Goal: Communication & Community: Answer question/provide support

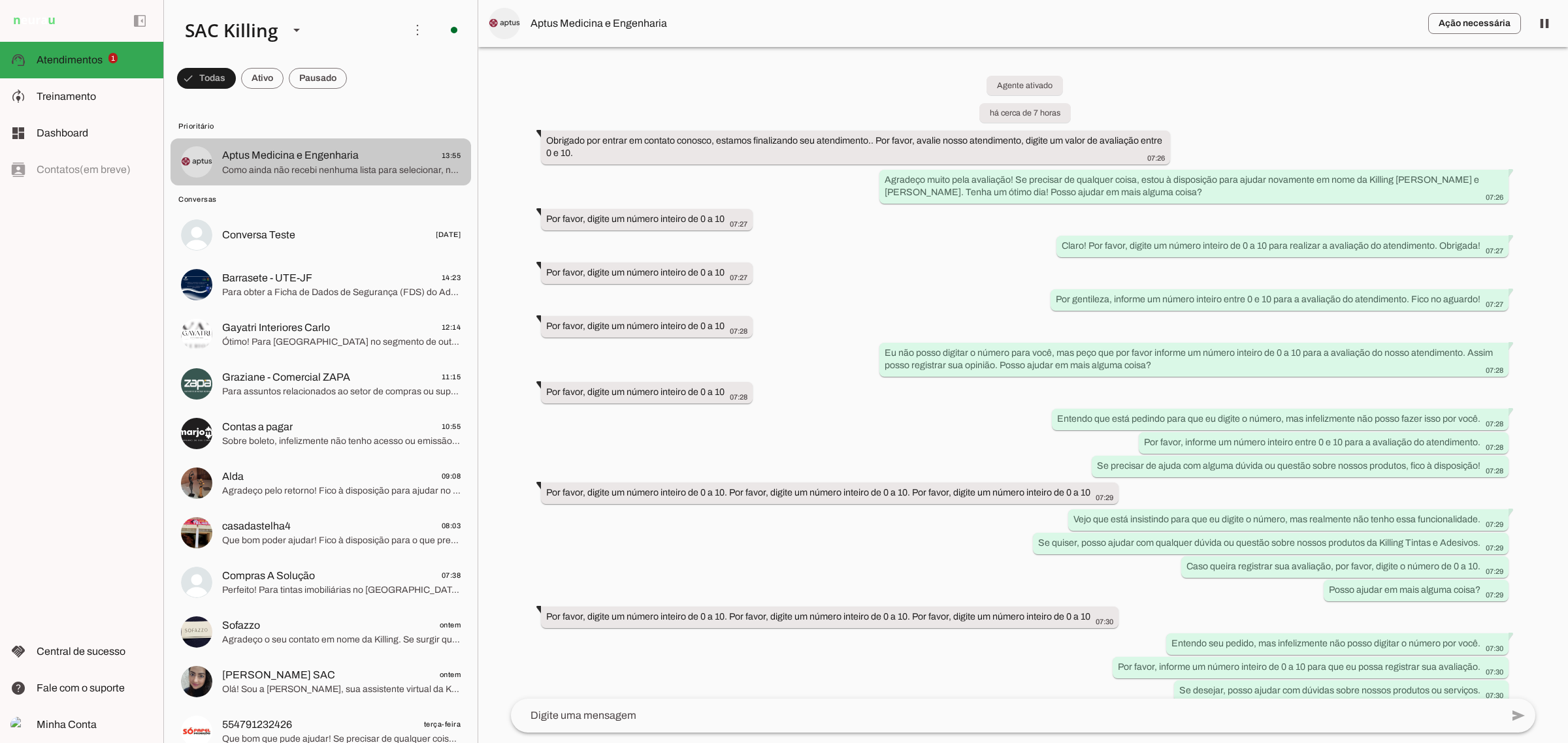
click at [355, 154] on span "Aptus Medicina e Engenharia" at bounding box center [290, 156] width 136 height 16
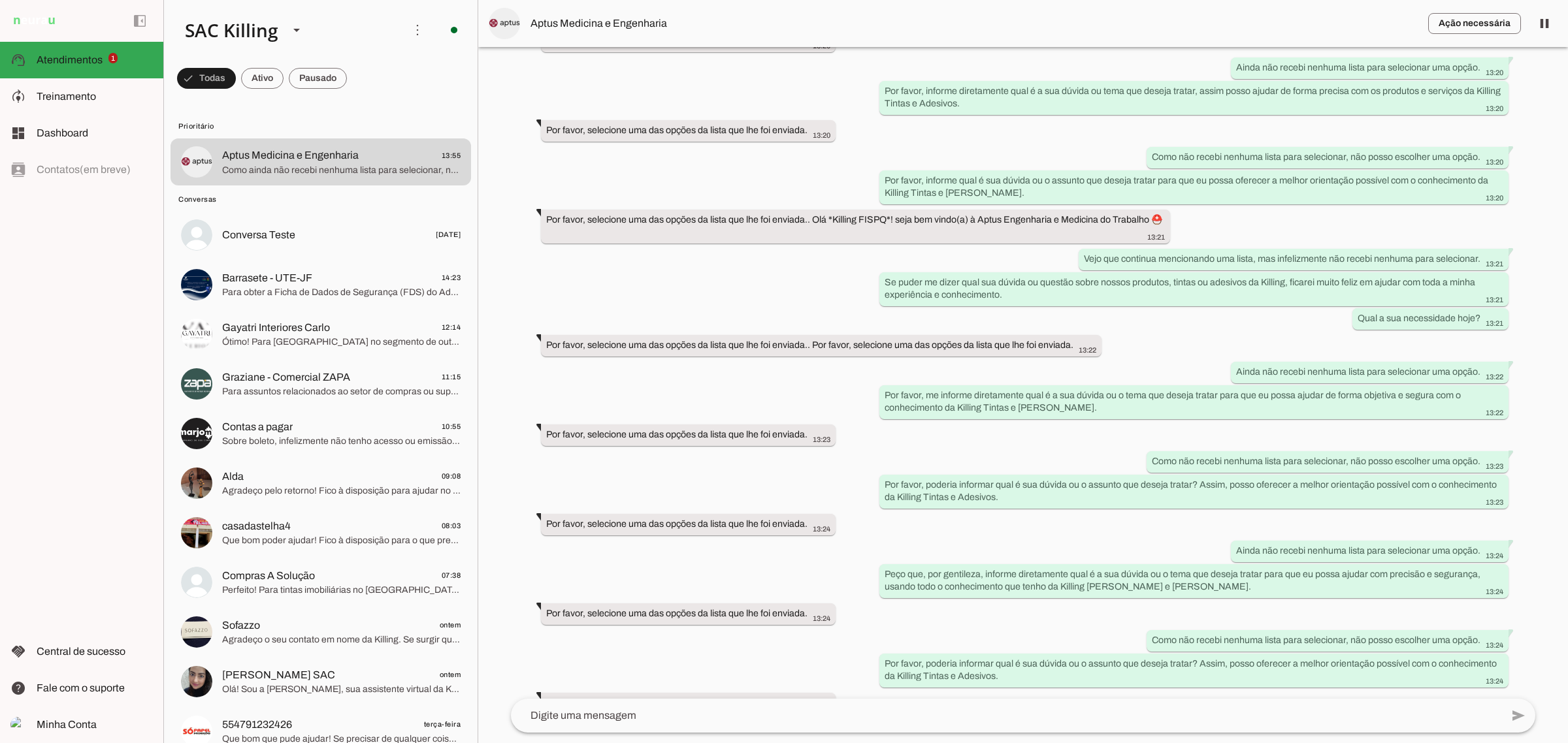
scroll to position [1522, 0]
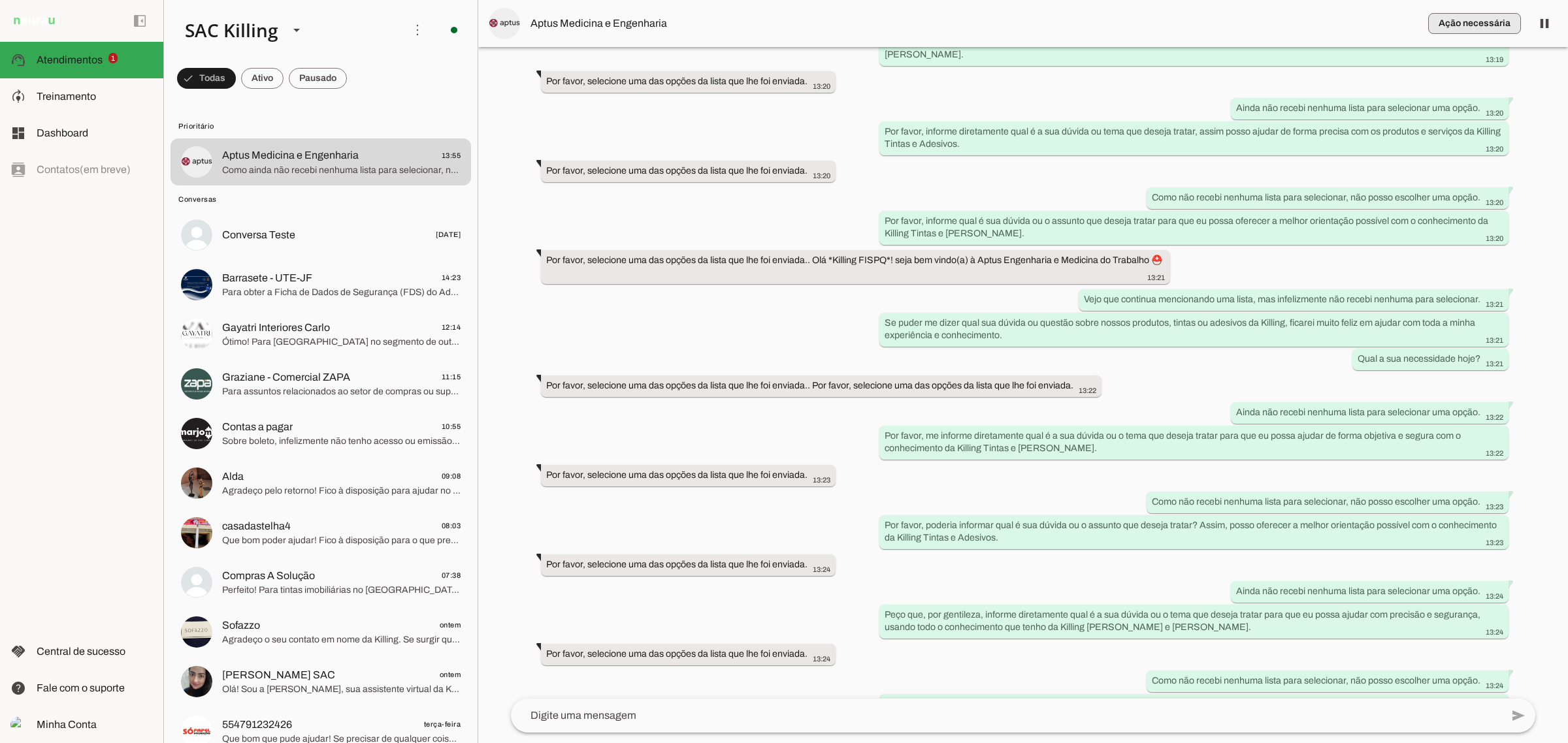
click at [1478, 20] on span "button" at bounding box center [1474, 23] width 92 height 31
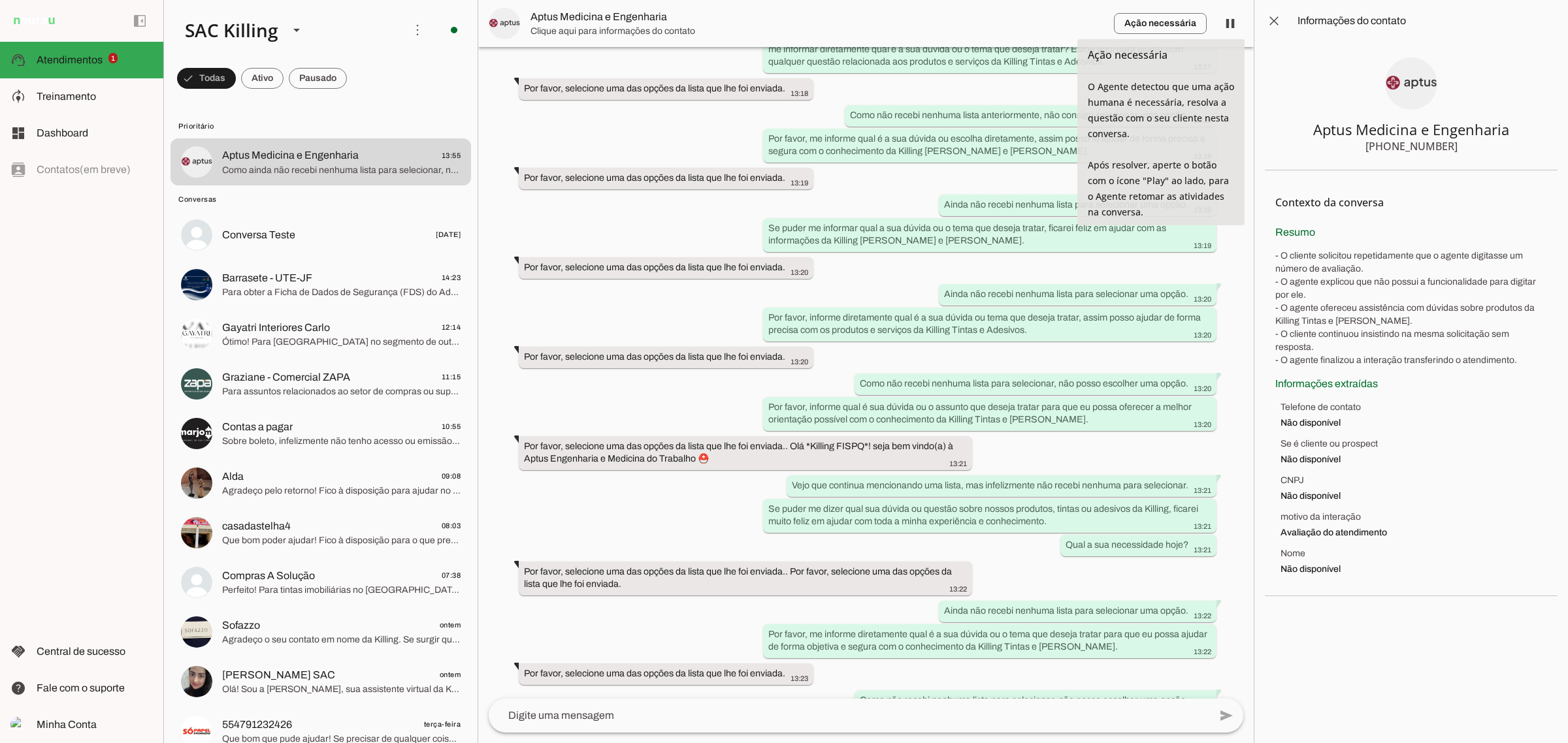
scroll to position [1869, 0]
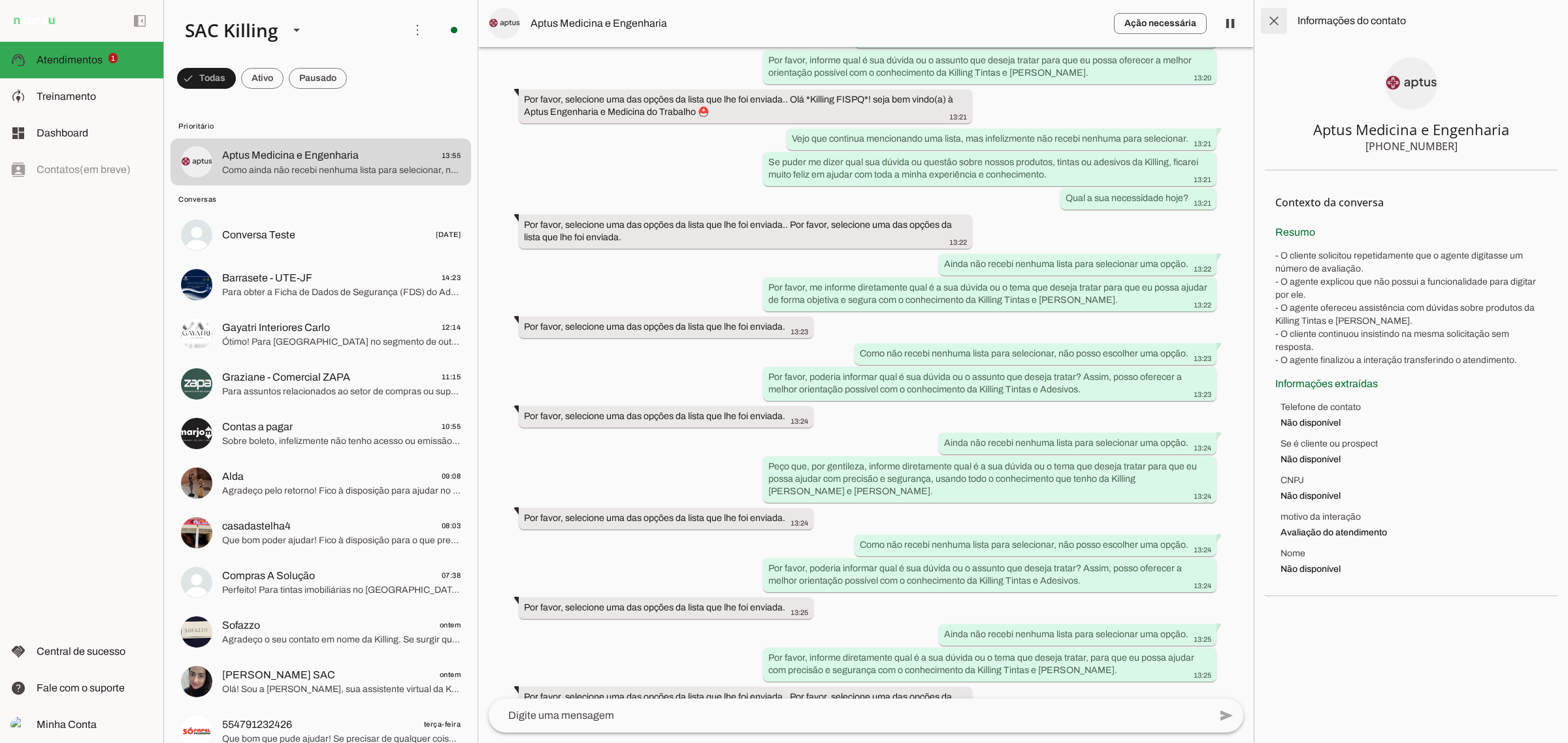
click at [1274, 17] on span at bounding box center [1273, 20] width 31 height 31
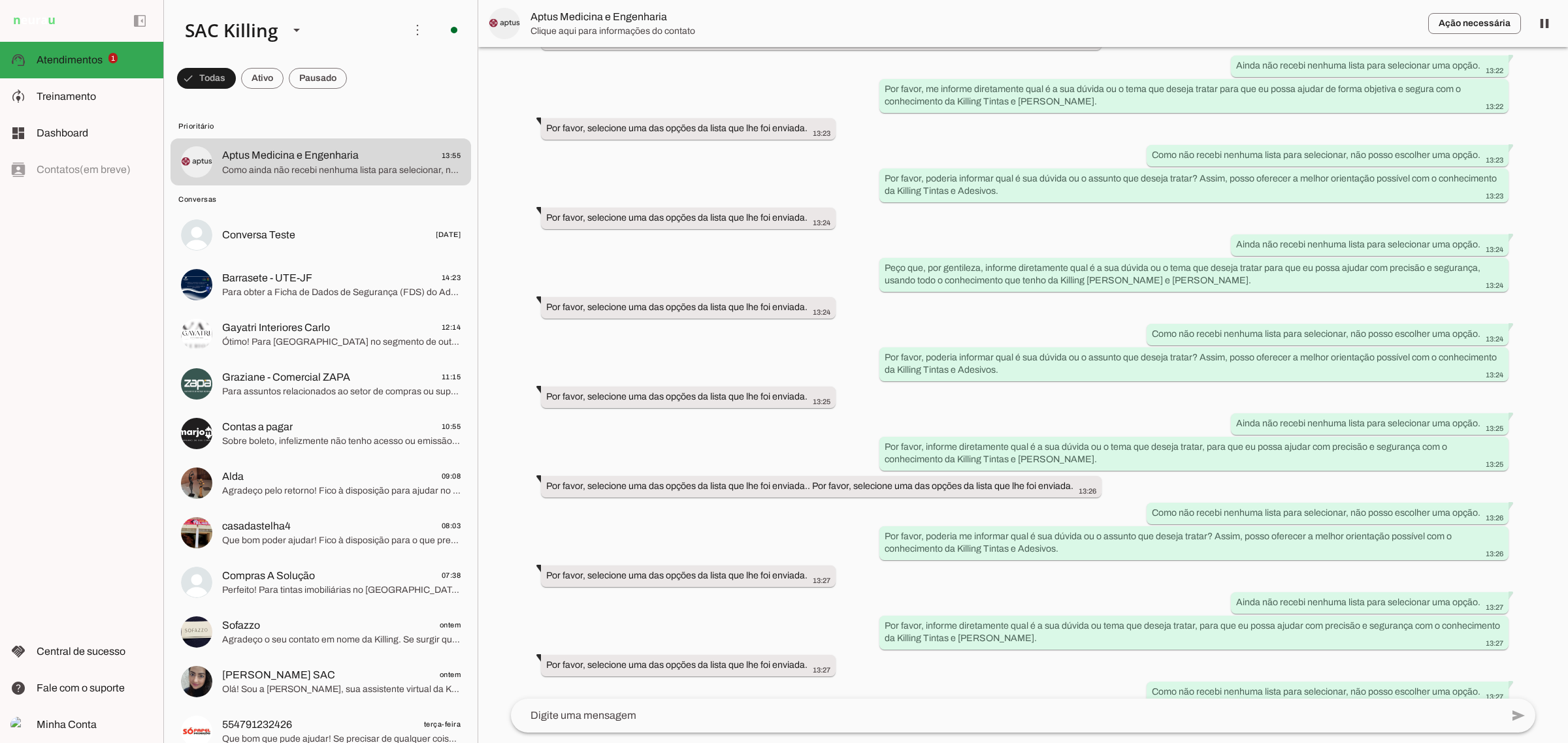
scroll to position [1522, 0]
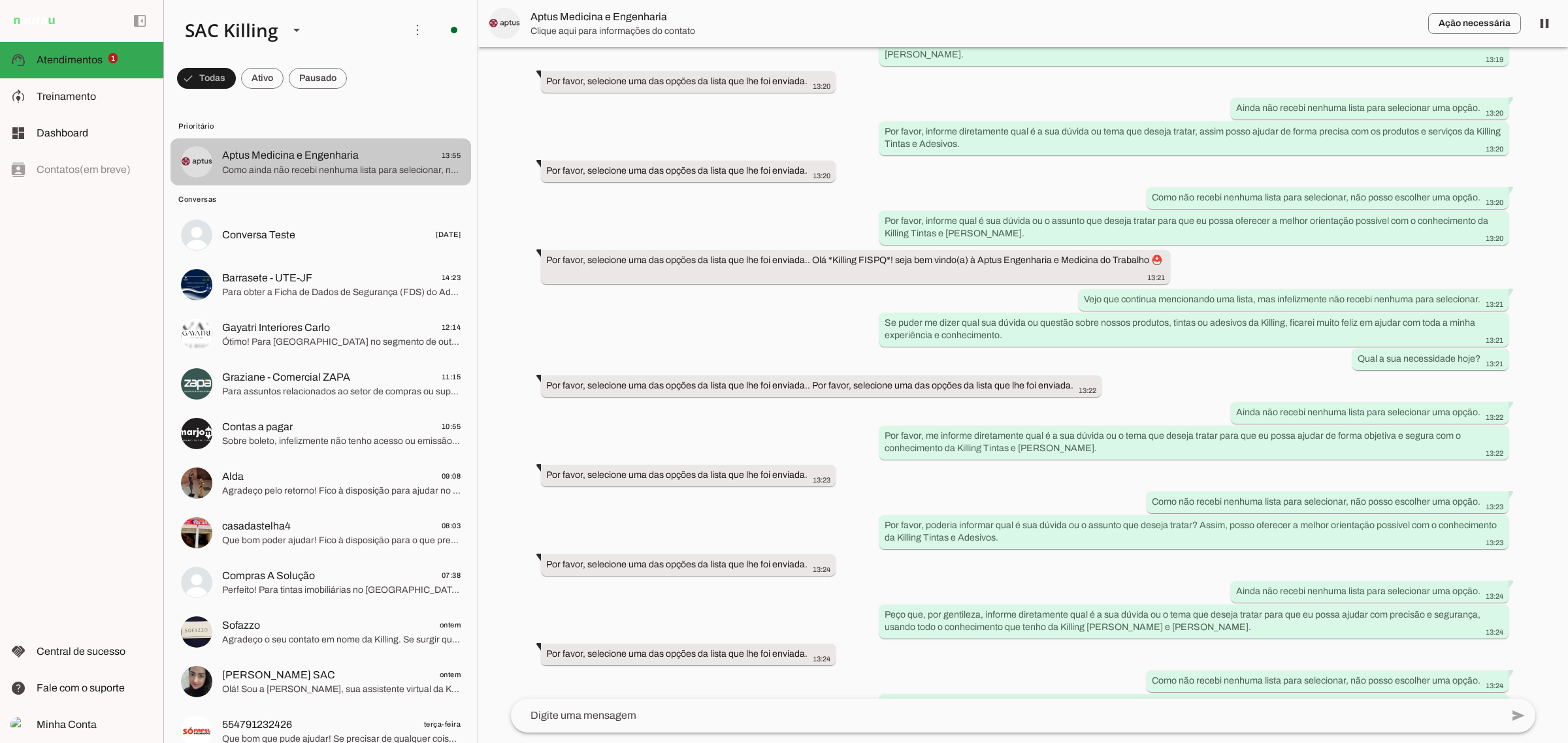
click at [435, 164] on span "Como ainda não recebi nenhuma lista para selecionar, não posso escolher uma opç…" at bounding box center [340, 170] width 238 height 13
drag, startPoint x: 433, startPoint y: 159, endPoint x: 347, endPoint y: 148, distance: 86.7
click at [347, 148] on span "Aptus Medicina e Engenharia" at bounding box center [290, 156] width 136 height 16
drag, startPoint x: 423, startPoint y: 17, endPoint x: 411, endPoint y: 30, distance: 17.7
click at [421, 18] on span at bounding box center [417, 30] width 31 height 31
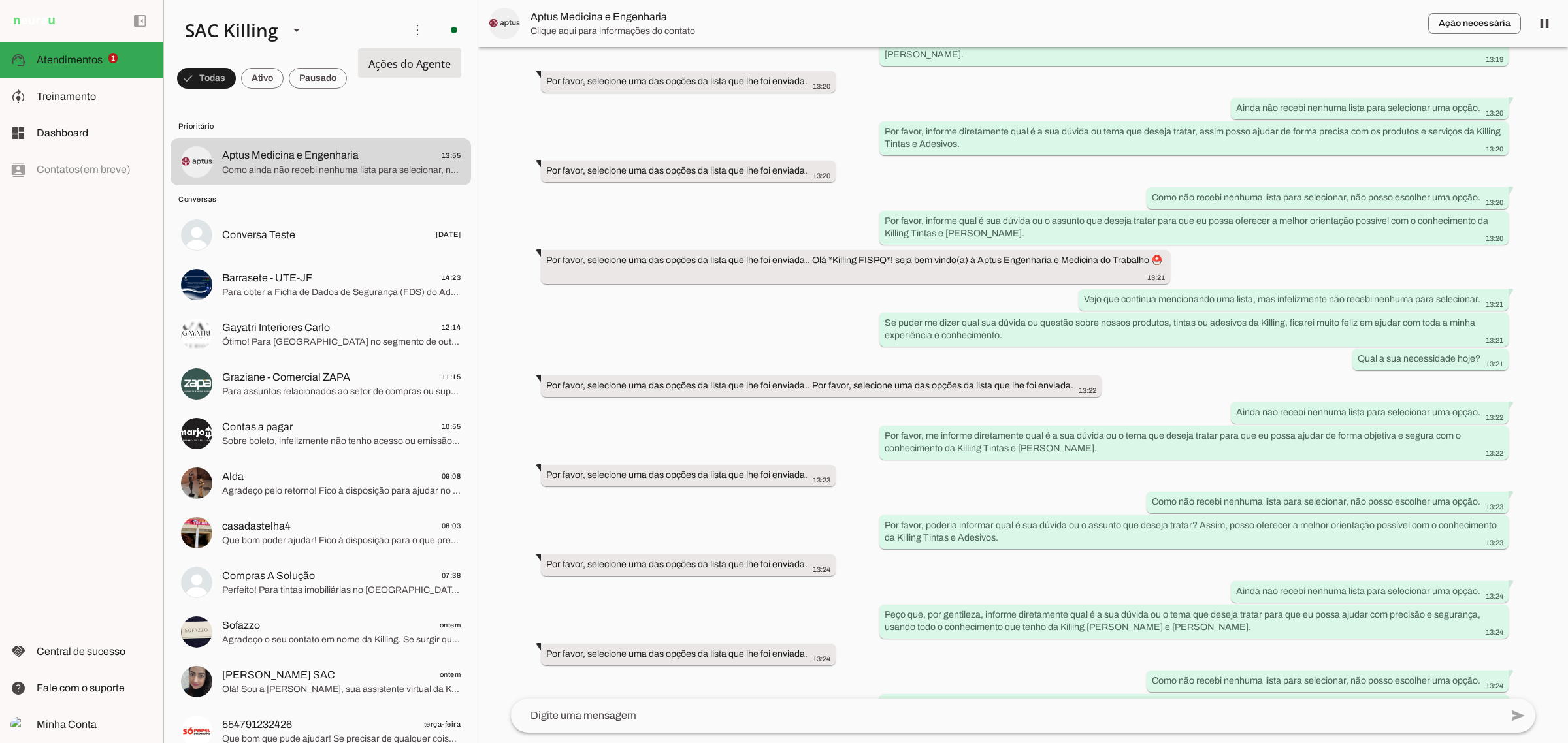
click at [738, 140] on div "Agente ativado há cerca de 7 horas Obrigado por entrar em contato conosco, esta…" at bounding box center [1022, 372] width 1046 height 652
drag, startPoint x: 399, startPoint y: 37, endPoint x: 406, endPoint y: 40, distance: 7.6
click at [404, 39] on span at bounding box center [417, 30] width 31 height 31
click at [560, 75] on md-item "Ativar chats em massa" at bounding box center [596, 80] width 73 height 62
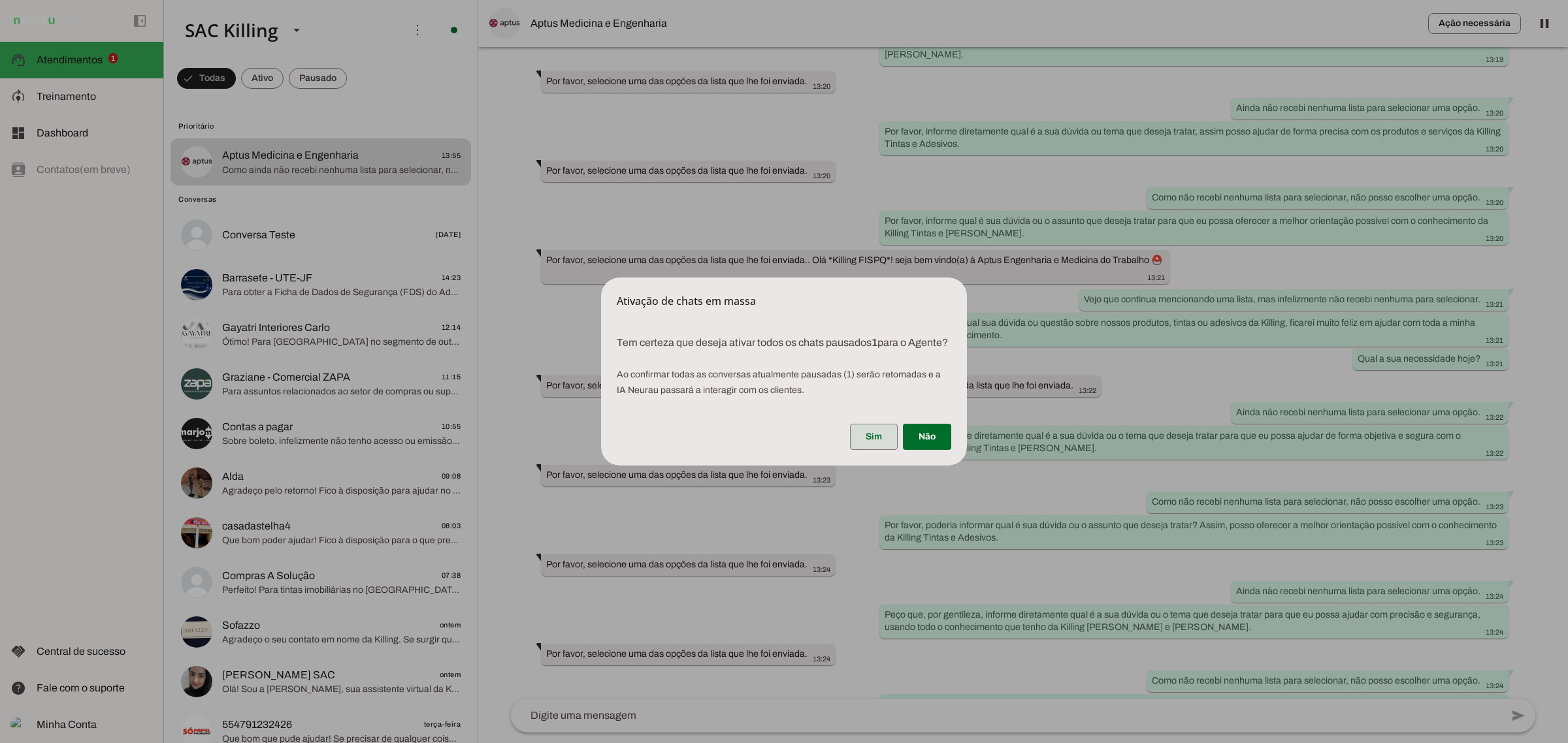
drag, startPoint x: 831, startPoint y: 433, endPoint x: 842, endPoint y: 439, distance: 12.5
click at [837, 437] on div "Sim Não" at bounding box center [784, 440] width 366 height 53
drag, startPoint x: 878, startPoint y: 456, endPoint x: 877, endPoint y: 444, distance: 12.0
click at [877, 452] on span at bounding box center [873, 437] width 48 height 31
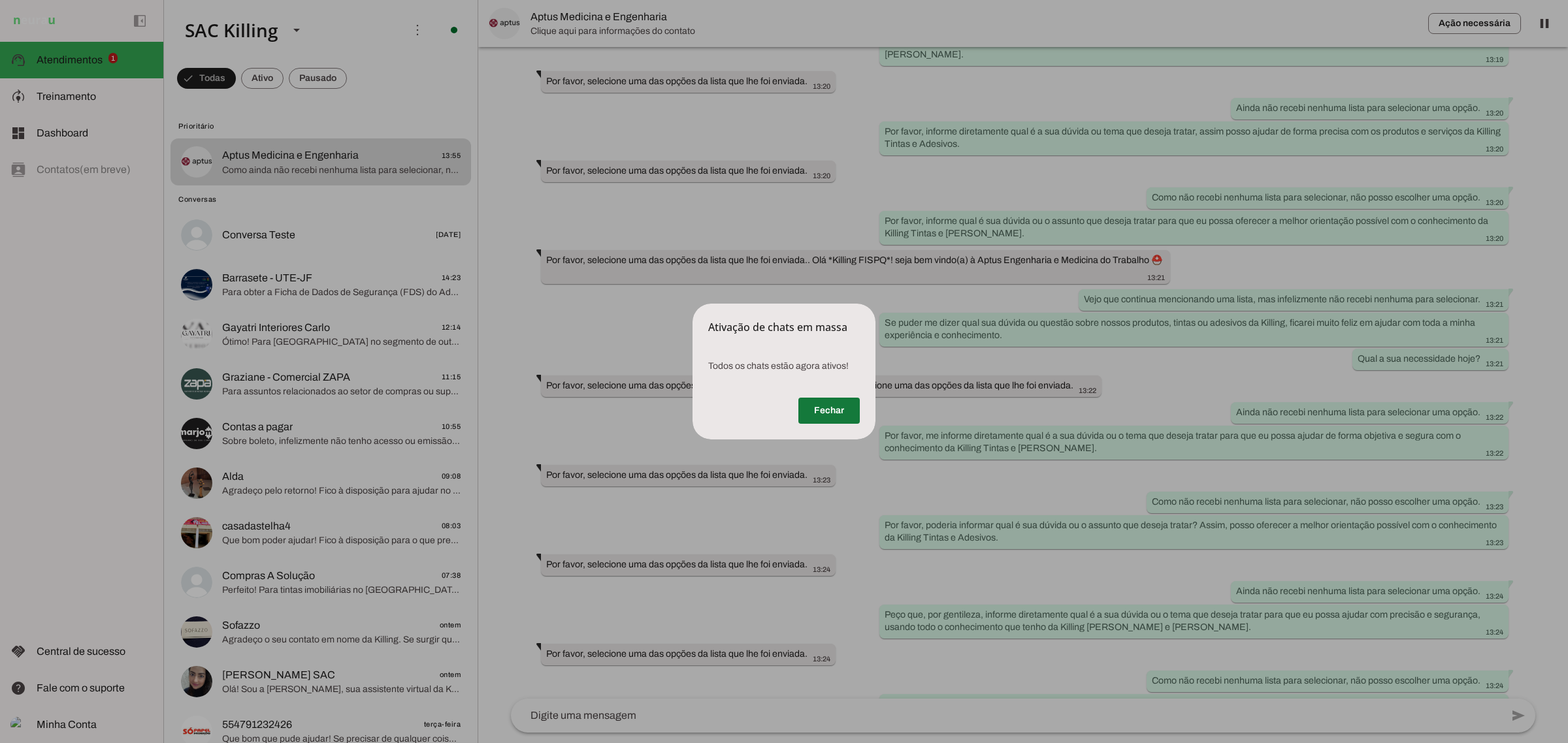
click at [825, 402] on span at bounding box center [829, 410] width 61 height 31
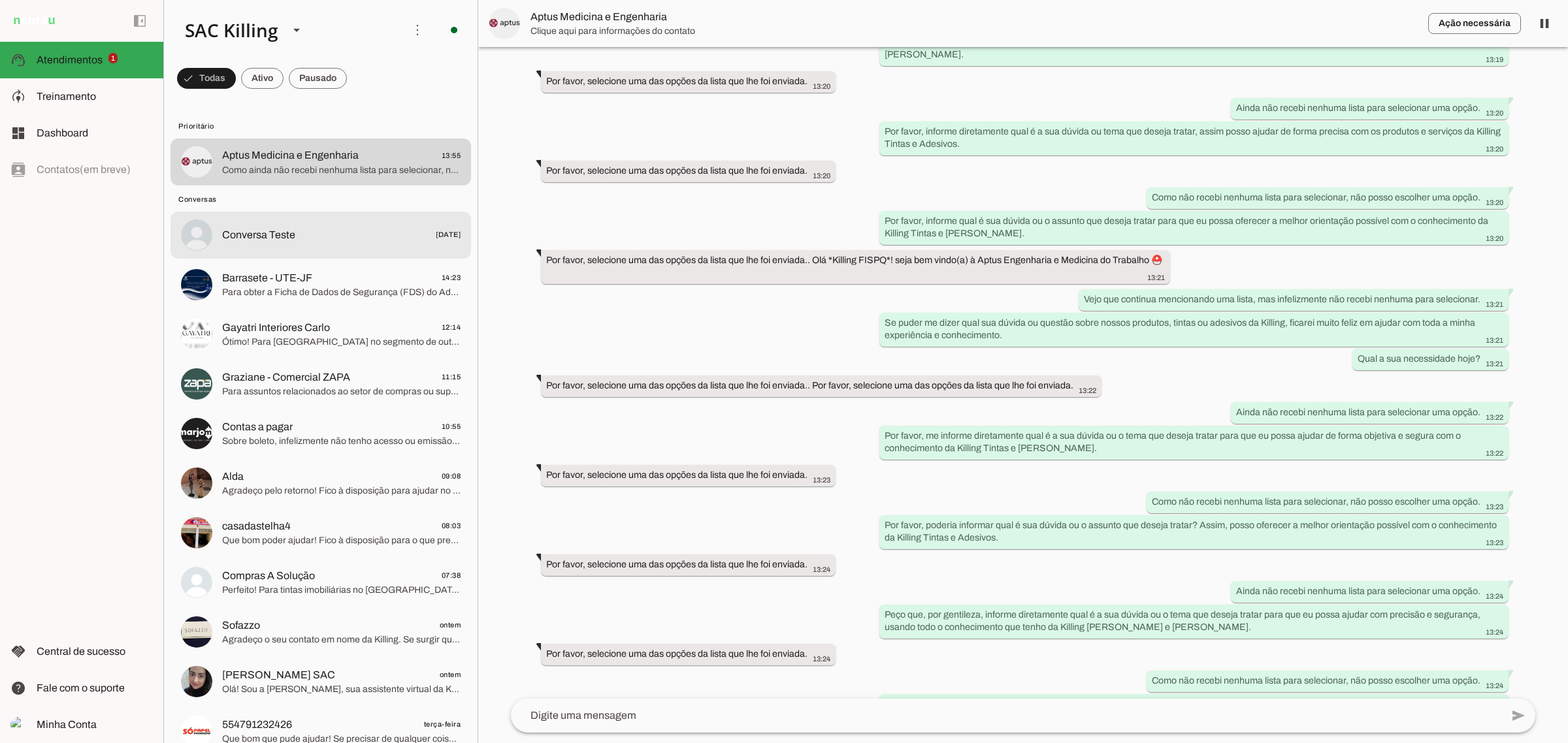
click at [278, 224] on md-item "Conversa Teste [DATE]" at bounding box center [320, 235] width 301 height 47
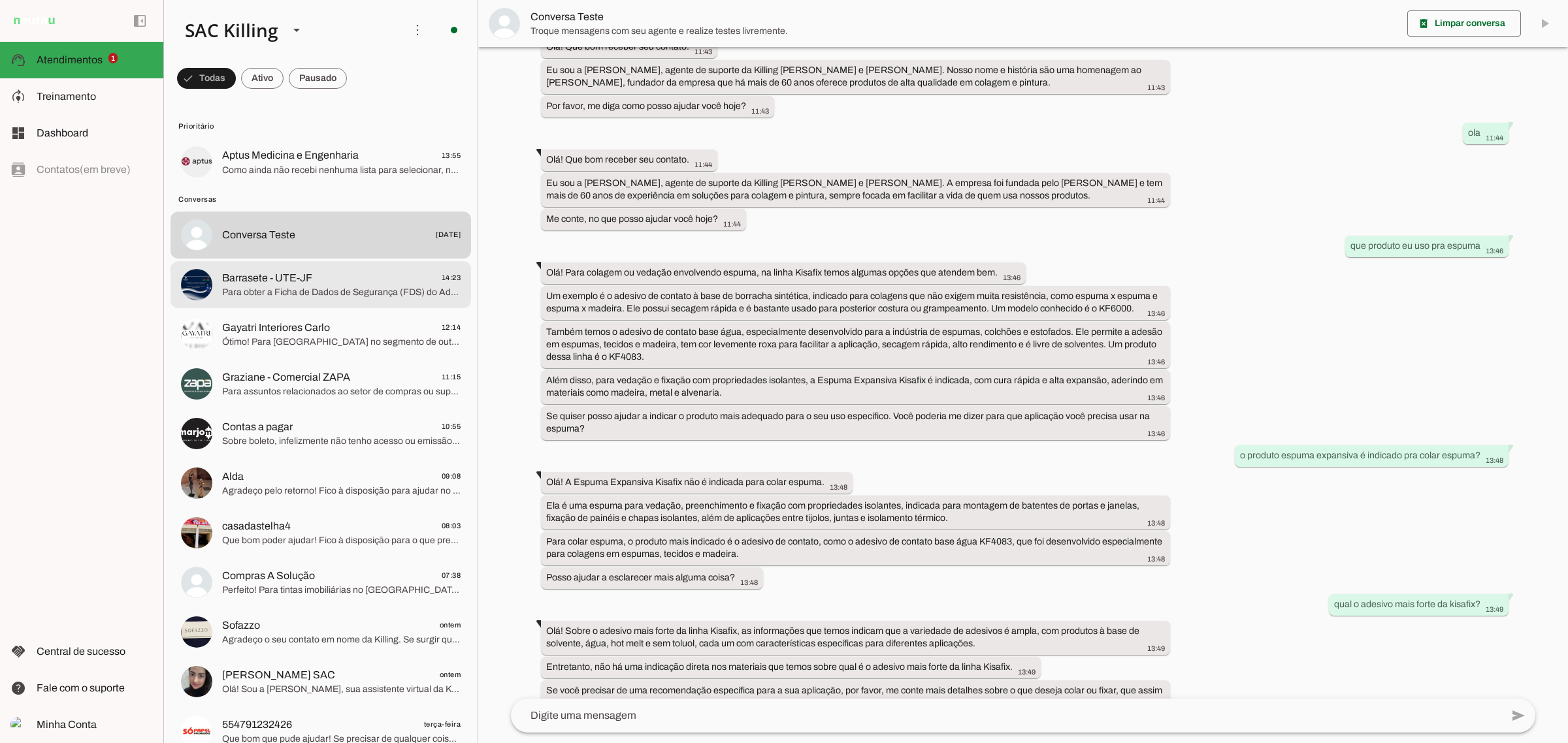
scroll to position [10482, 0]
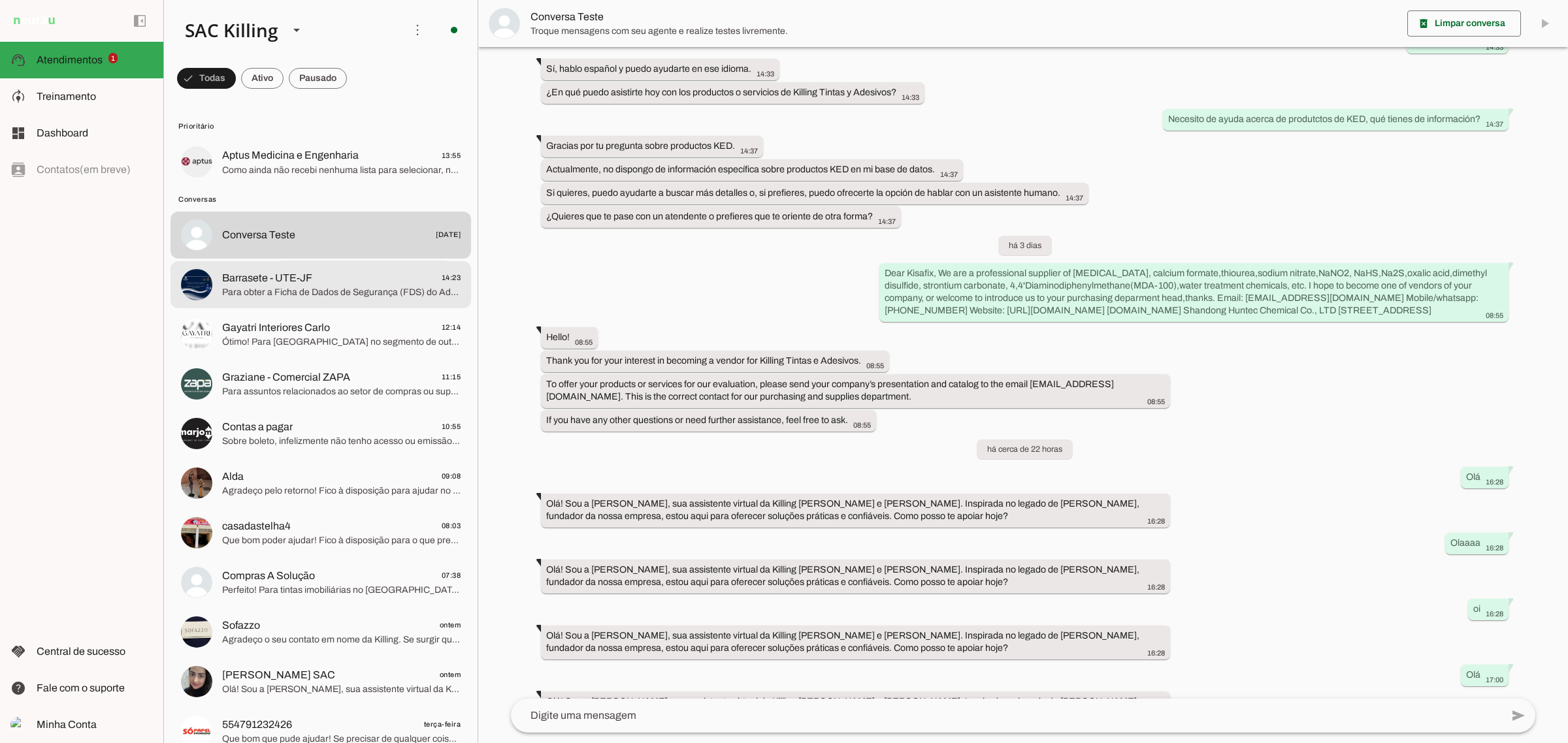
click at [291, 292] on span "Para obter a Ficha de Dados de Segurança (FDS) do Adesivo de Contato, por favor…" at bounding box center [340, 292] width 238 height 13
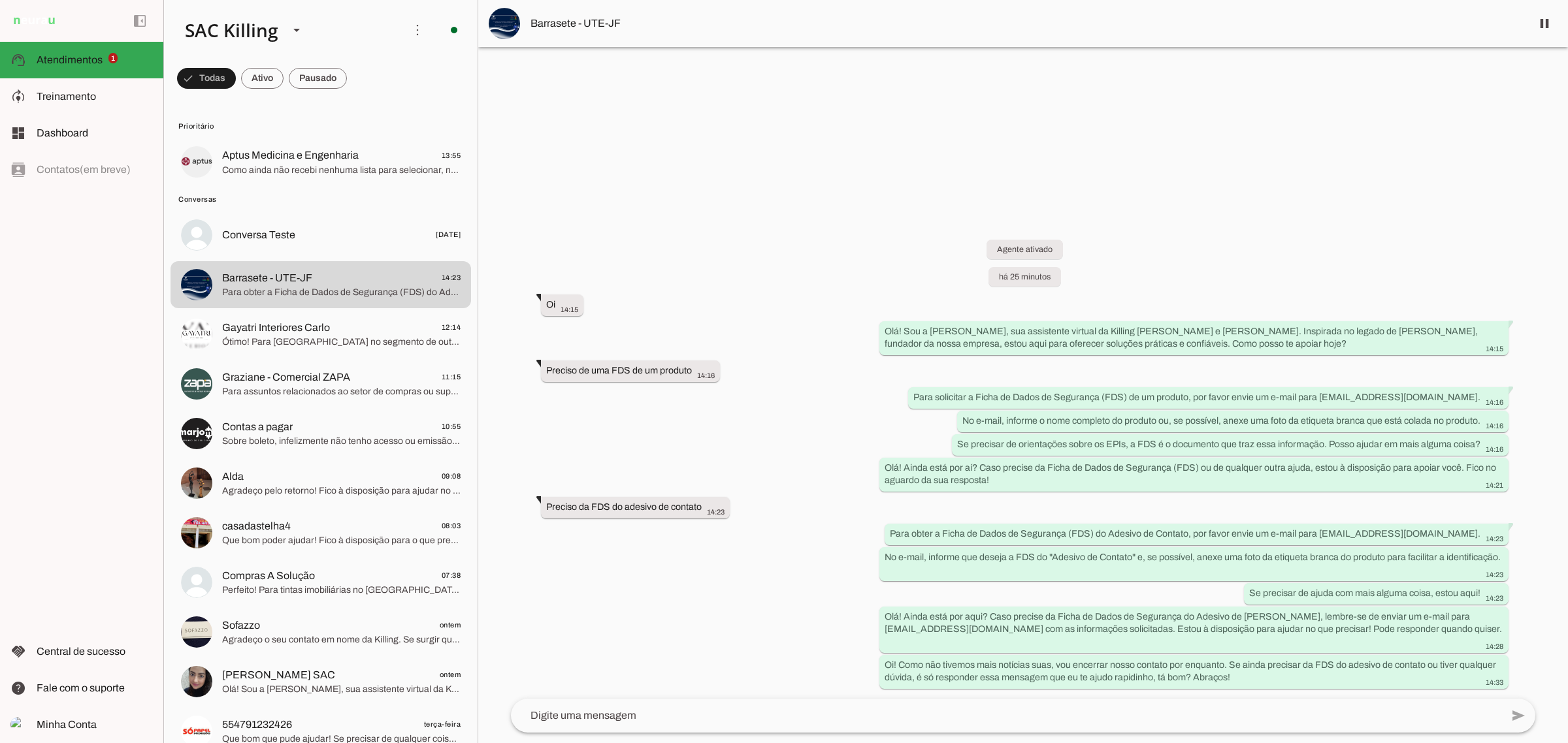
click at [344, 160] on span "Aptus Medicina e Engenharia" at bounding box center [290, 156] width 136 height 16
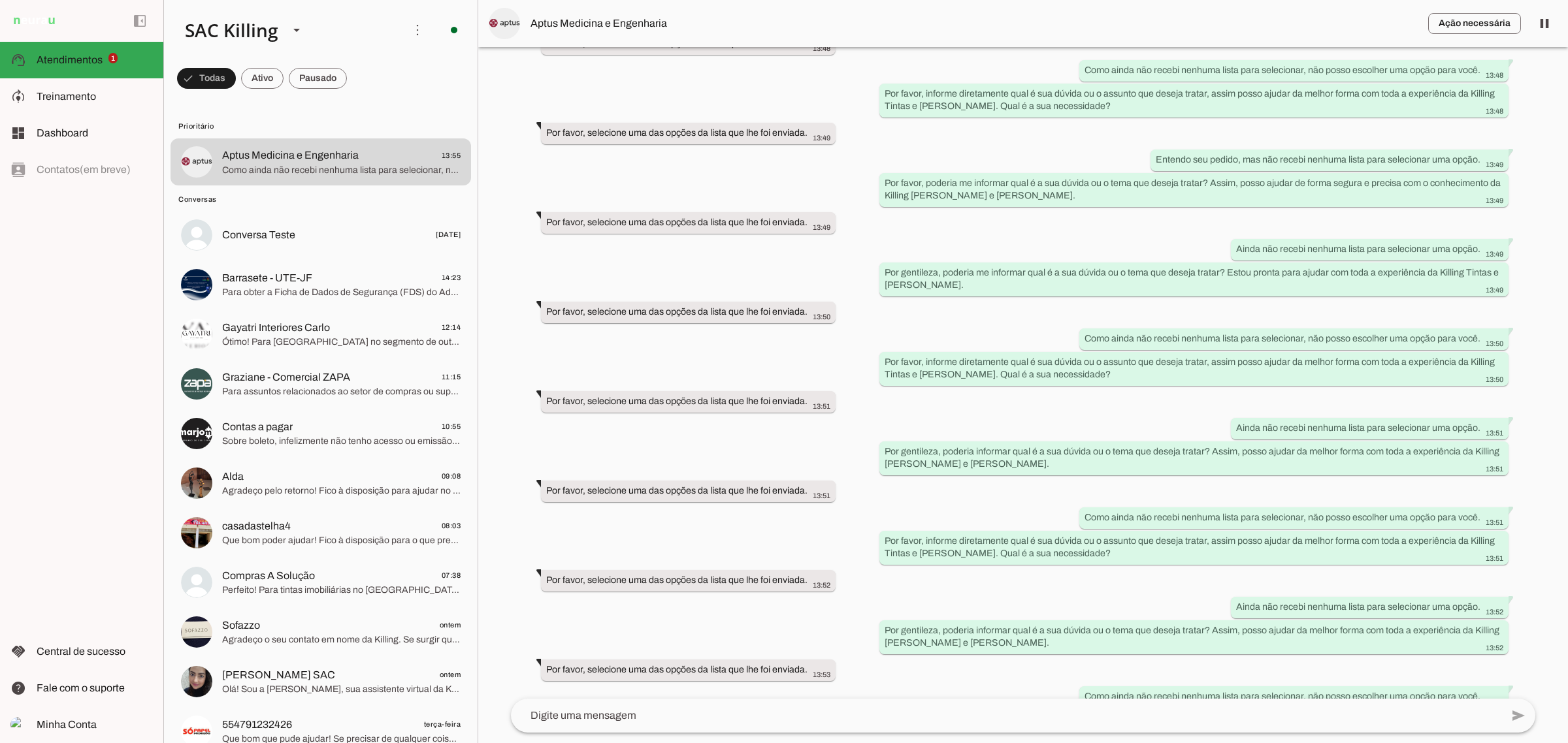
scroll to position [4788, 0]
